Goal: Information Seeking & Learning: Learn about a topic

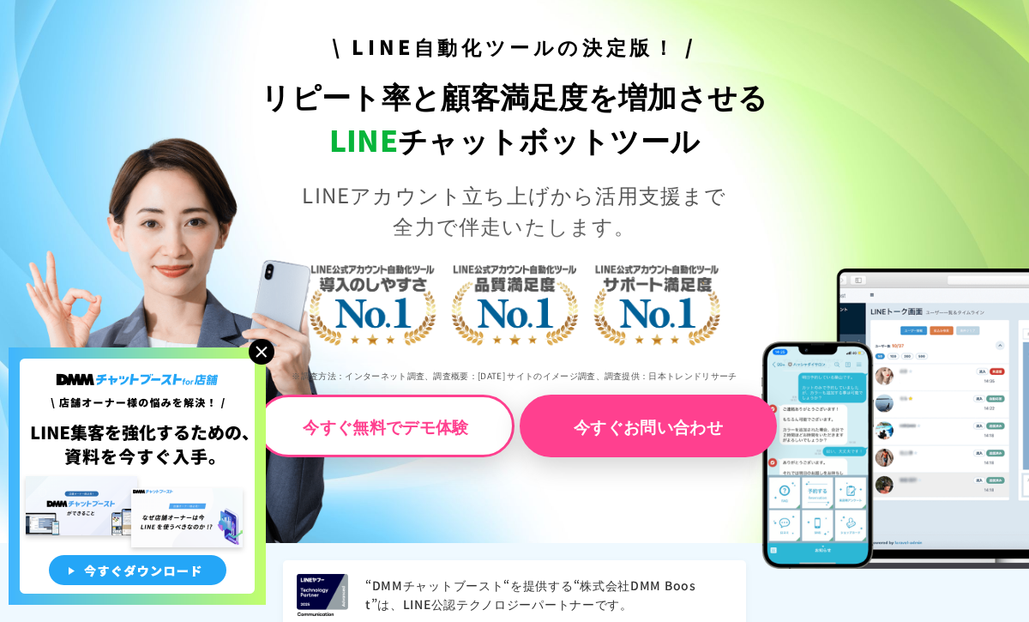
click at [261, 347] on img at bounding box center [262, 352] width 26 height 26
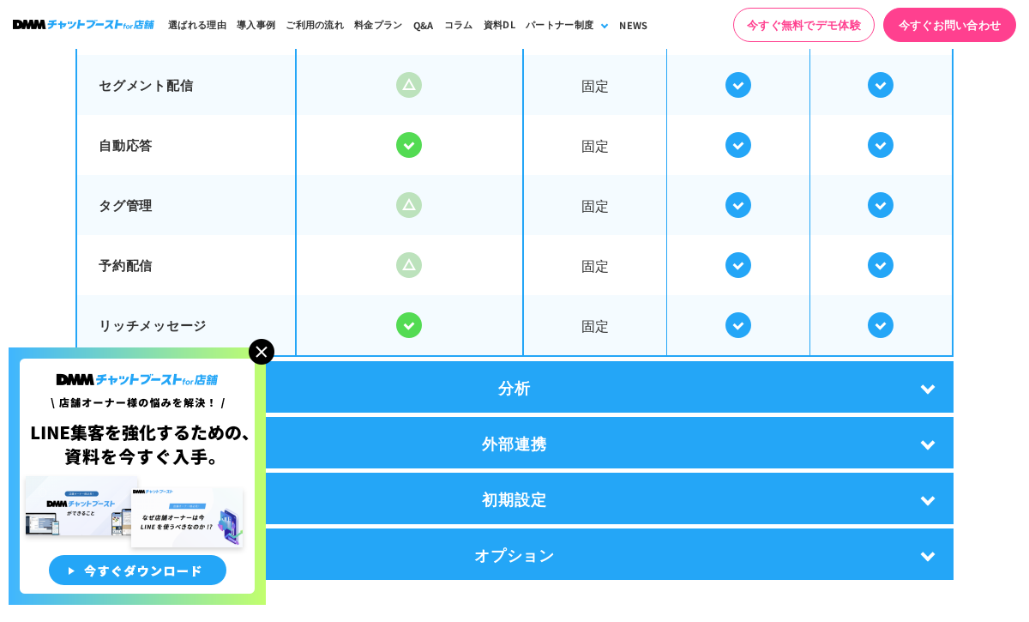
scroll to position [3021, 0]
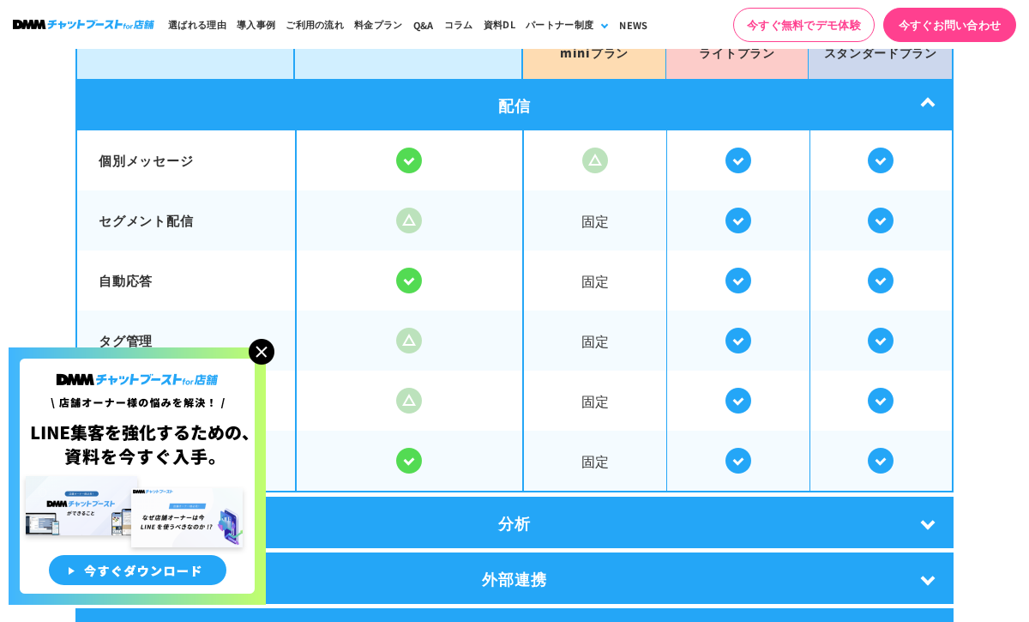
click at [260, 349] on img at bounding box center [262, 352] width 26 height 26
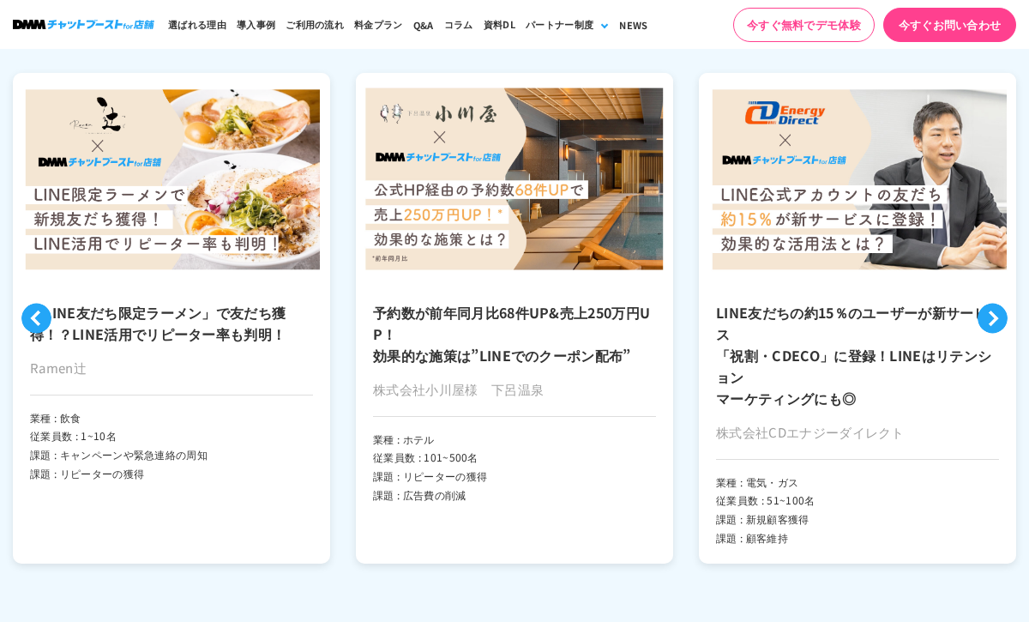
scroll to position [3999, 0]
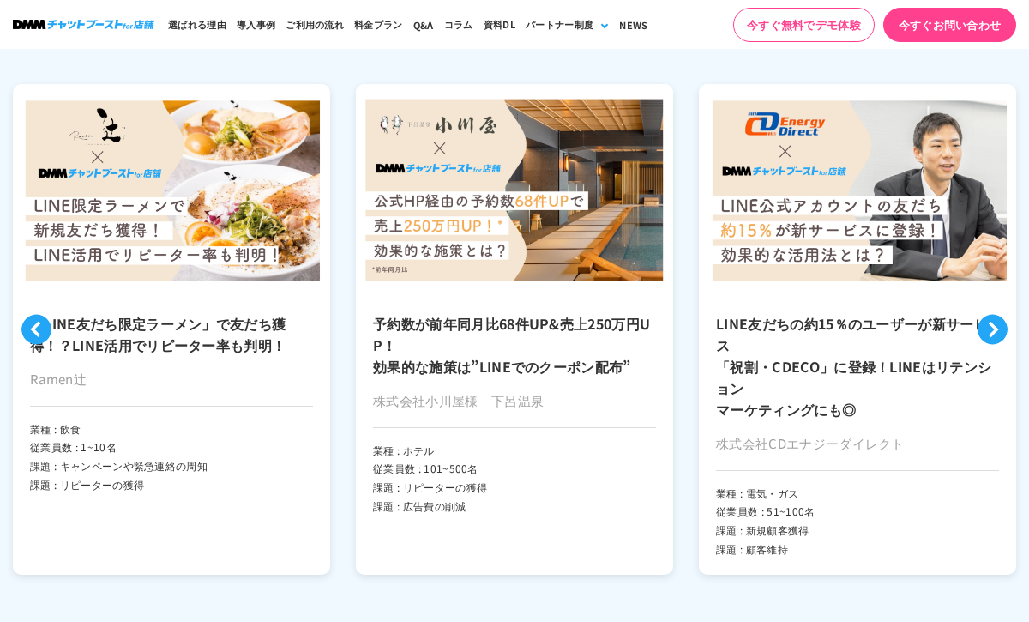
click at [530, 341] on h3 "予約数が前年同月比68件UP&売上250万円UP！ 効果的な施策は”LINEでのクーポン配布”" at bounding box center [514, 345] width 283 height 64
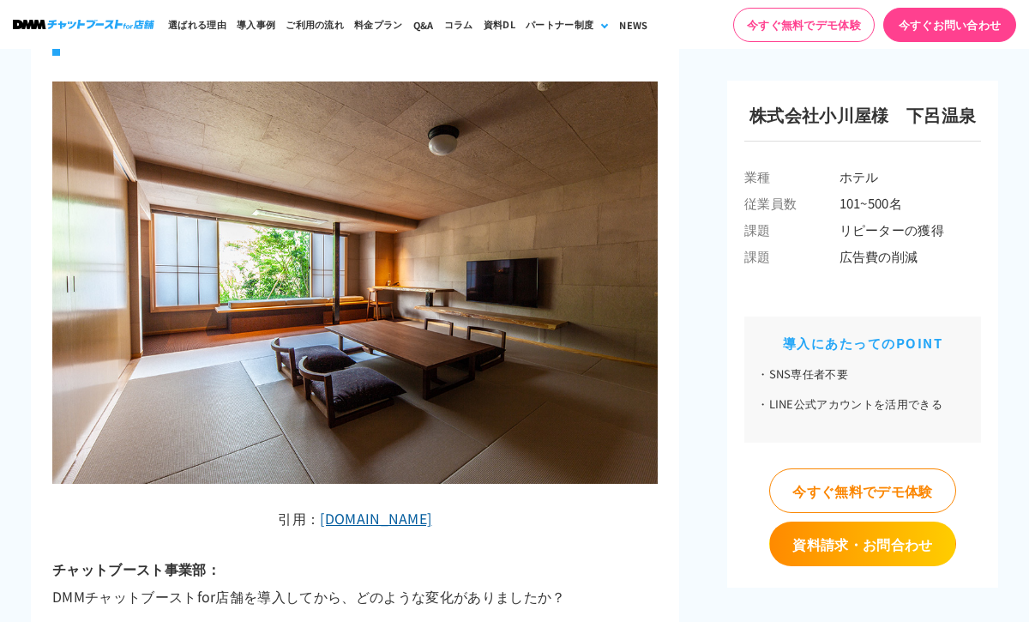
scroll to position [4667, 0]
